Goal: Check status: Check status

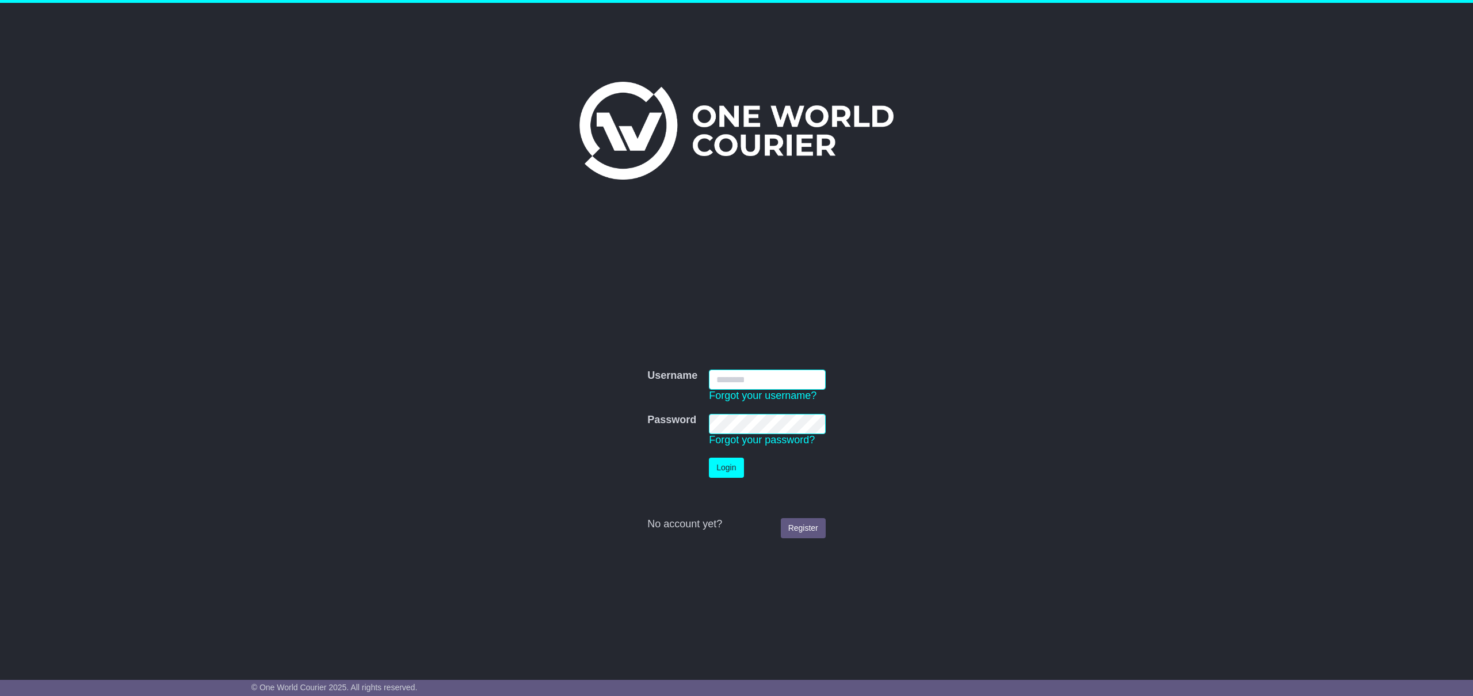
type input "**********"
click at [733, 470] on button "Login" at bounding box center [726, 467] width 35 height 20
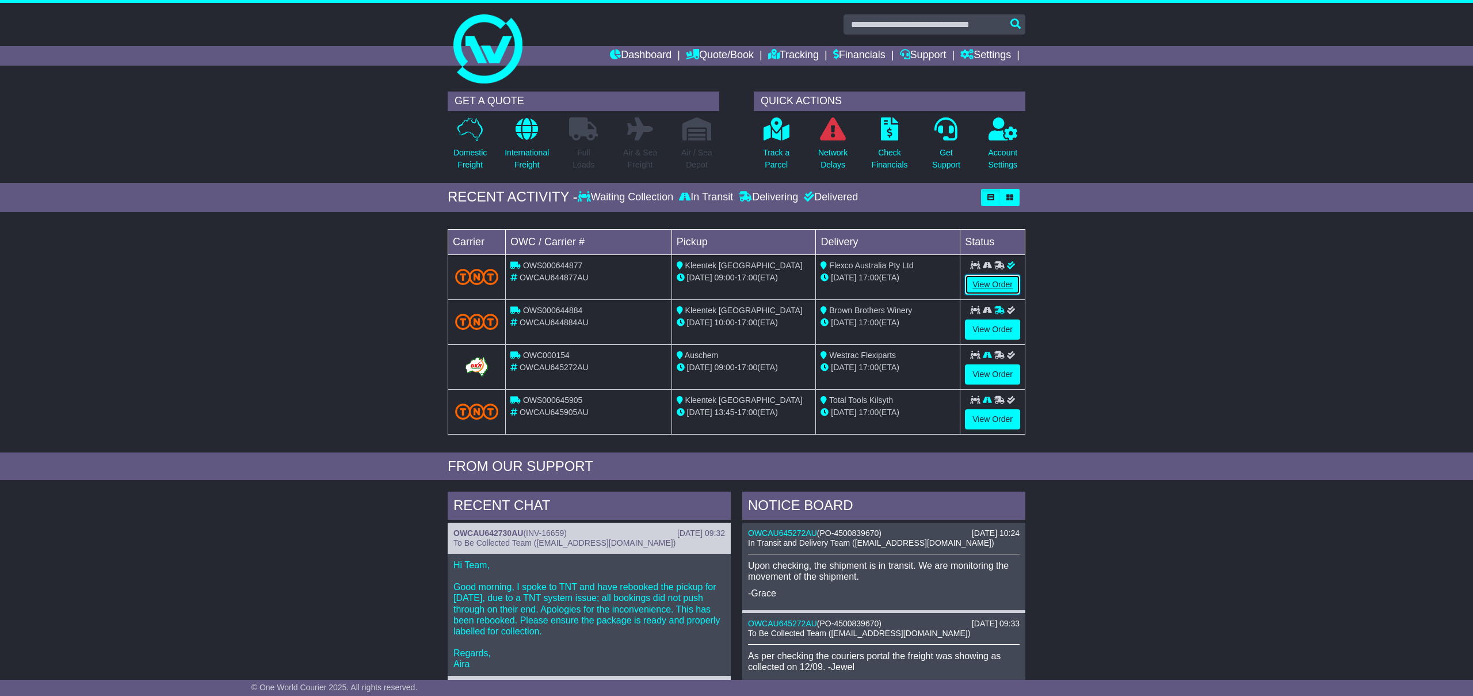
drag, startPoint x: 994, startPoint y: 291, endPoint x: 986, endPoint y: 289, distance: 7.6
click at [994, 291] on link "View Order" at bounding box center [992, 284] width 55 height 20
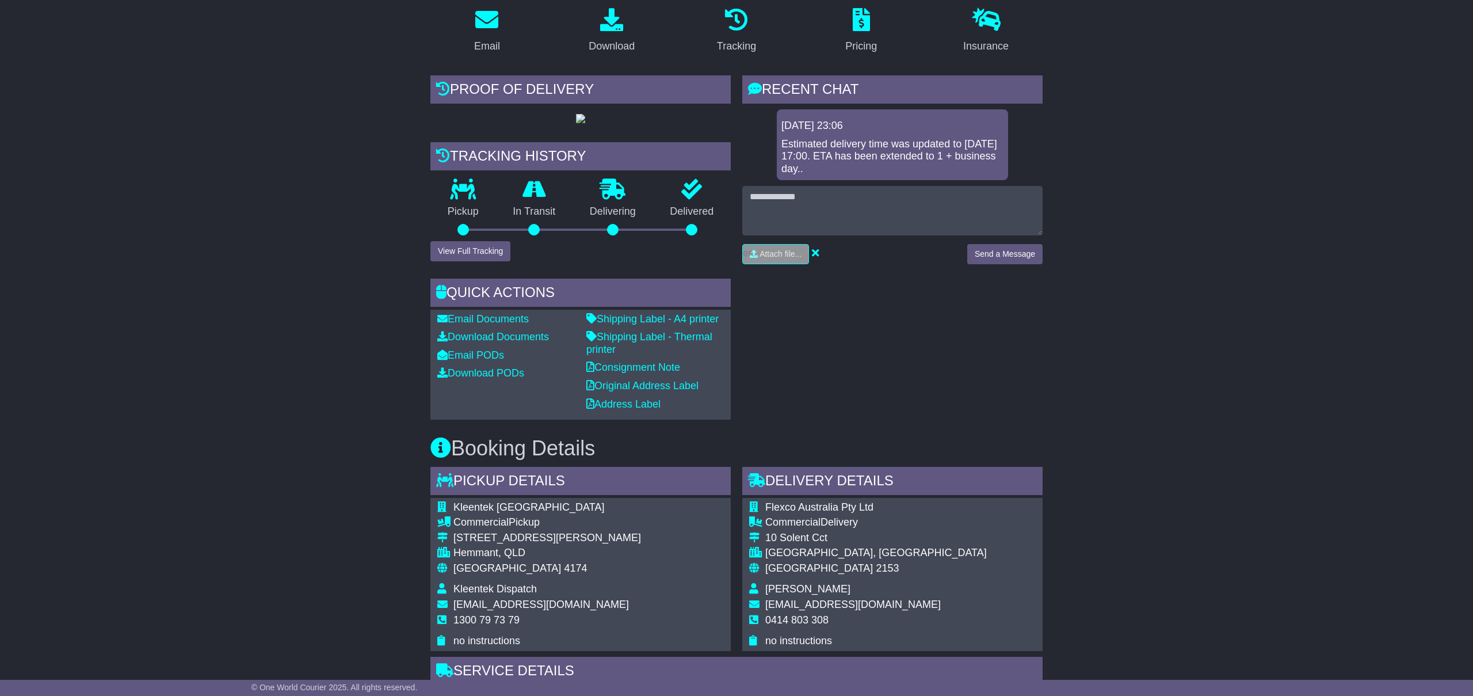
scroll to position [71, 0]
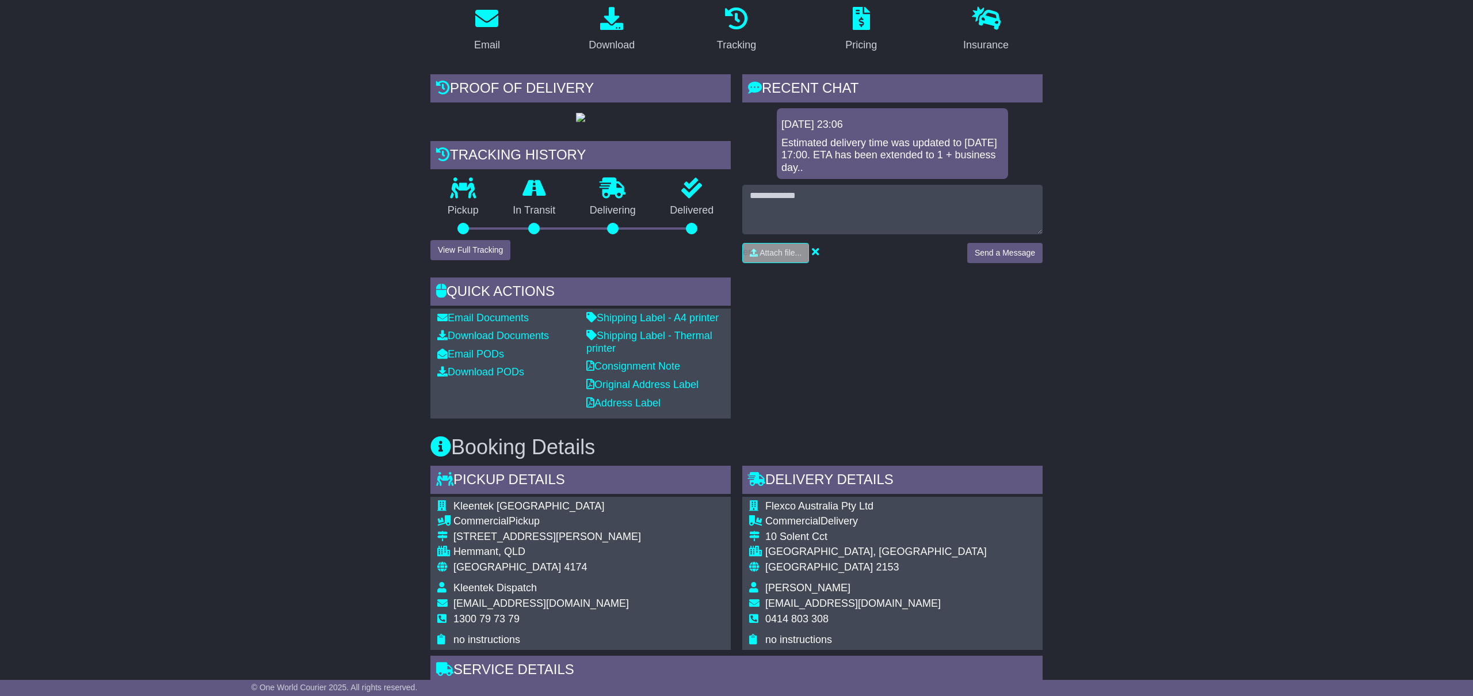
scroll to position [0, 0]
